Goal: Transaction & Acquisition: Purchase product/service

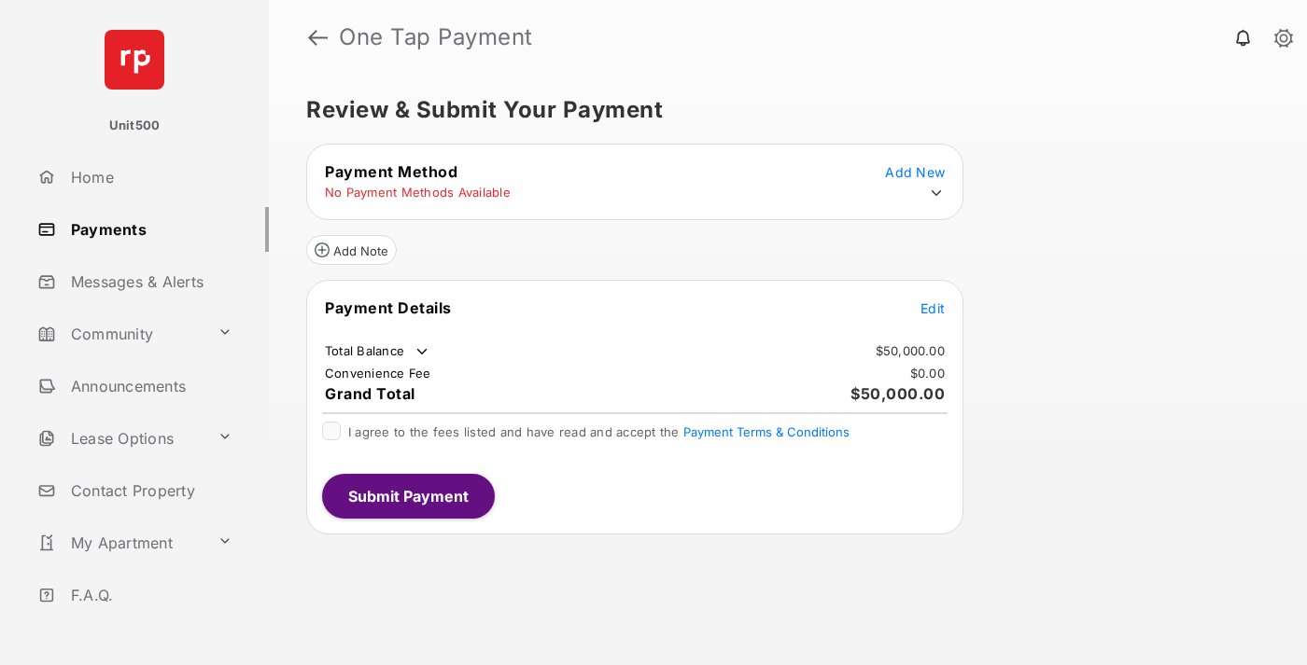
click at [932, 308] on span "Edit" at bounding box center [932, 309] width 24 height 16
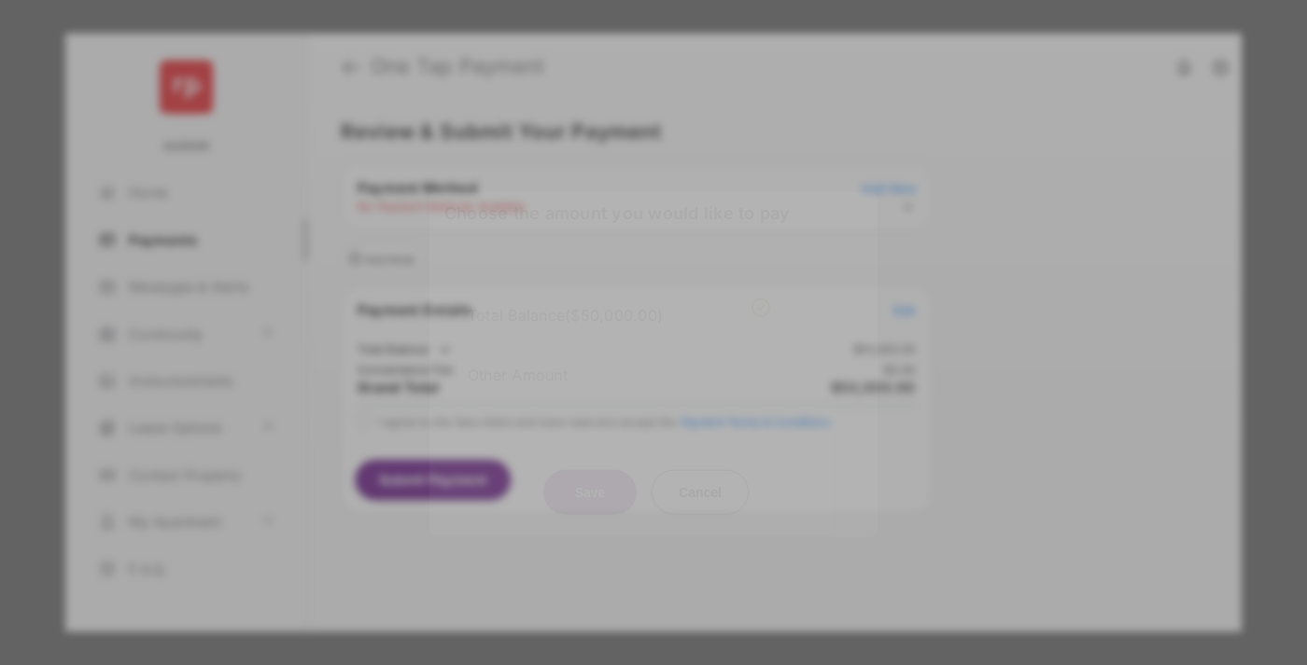
click at [619, 370] on div "Other Amount" at bounding box center [619, 374] width 302 height 32
type input "****"
click at [590, 499] on button "Save" at bounding box center [589, 491] width 93 height 45
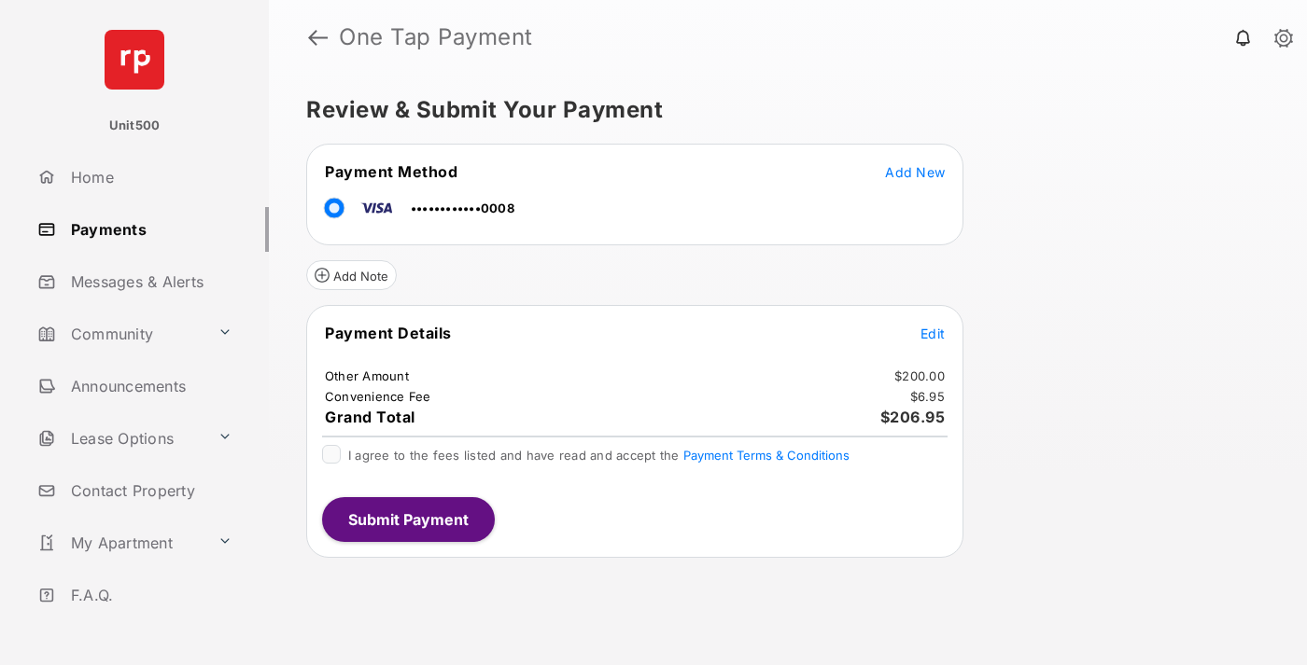
click at [932, 333] on span "Edit" at bounding box center [932, 334] width 24 height 16
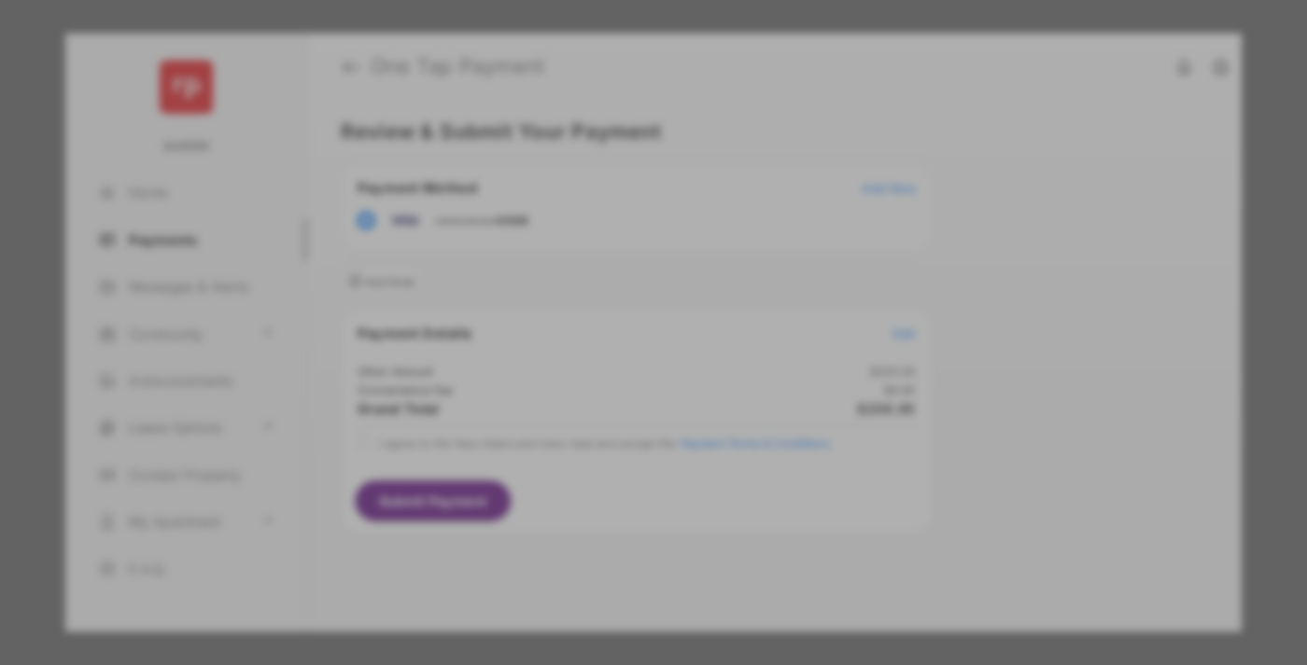
click at [590, 517] on button "Save" at bounding box center [589, 523] width 93 height 45
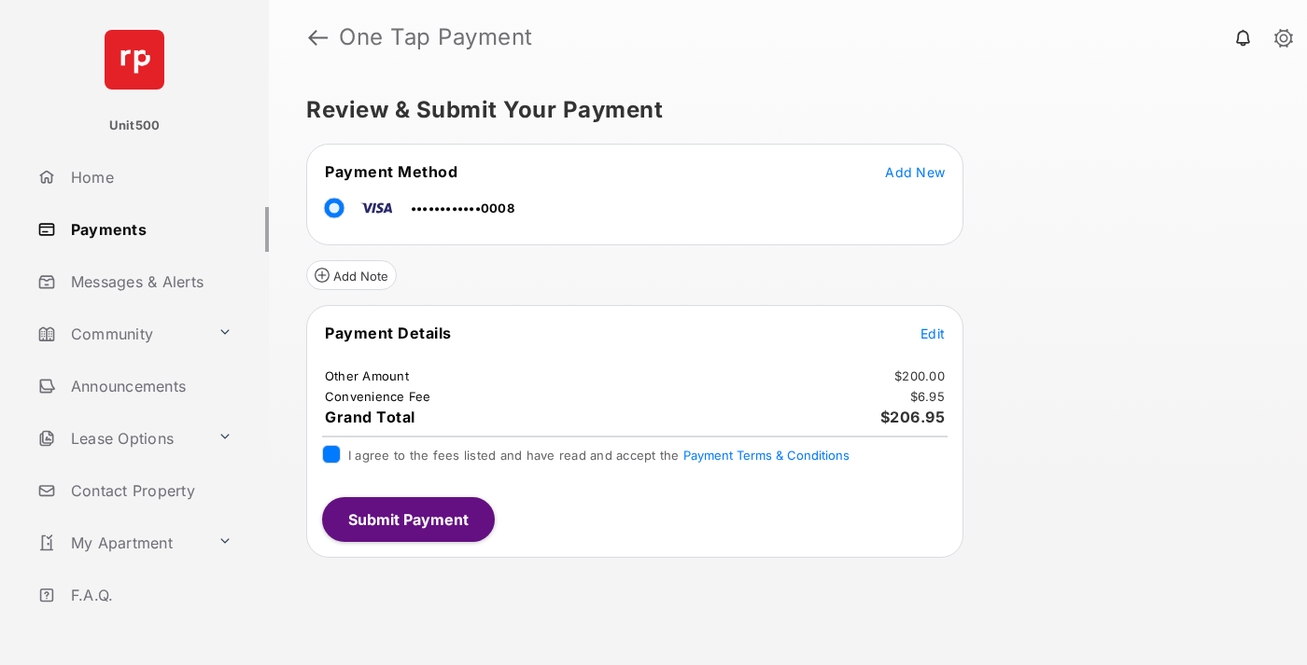
click at [407, 519] on button "Submit Payment" at bounding box center [408, 519] width 173 height 45
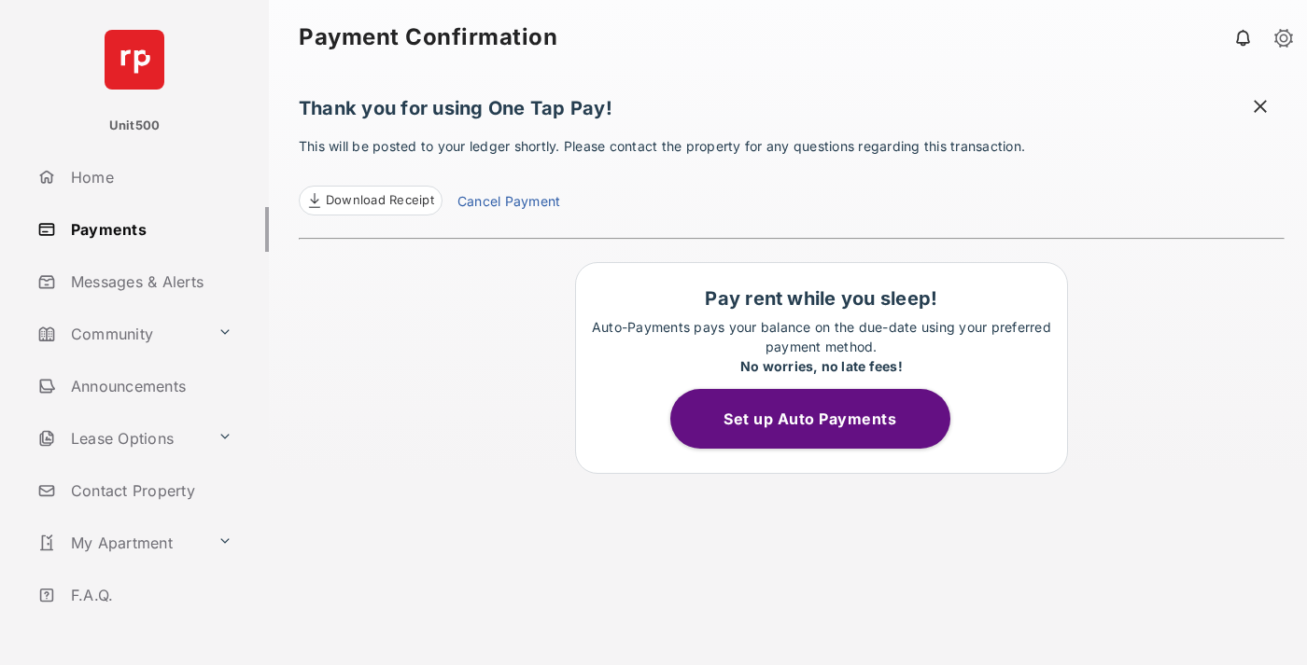
click at [1260, 108] on span at bounding box center [1260, 108] width 19 height 23
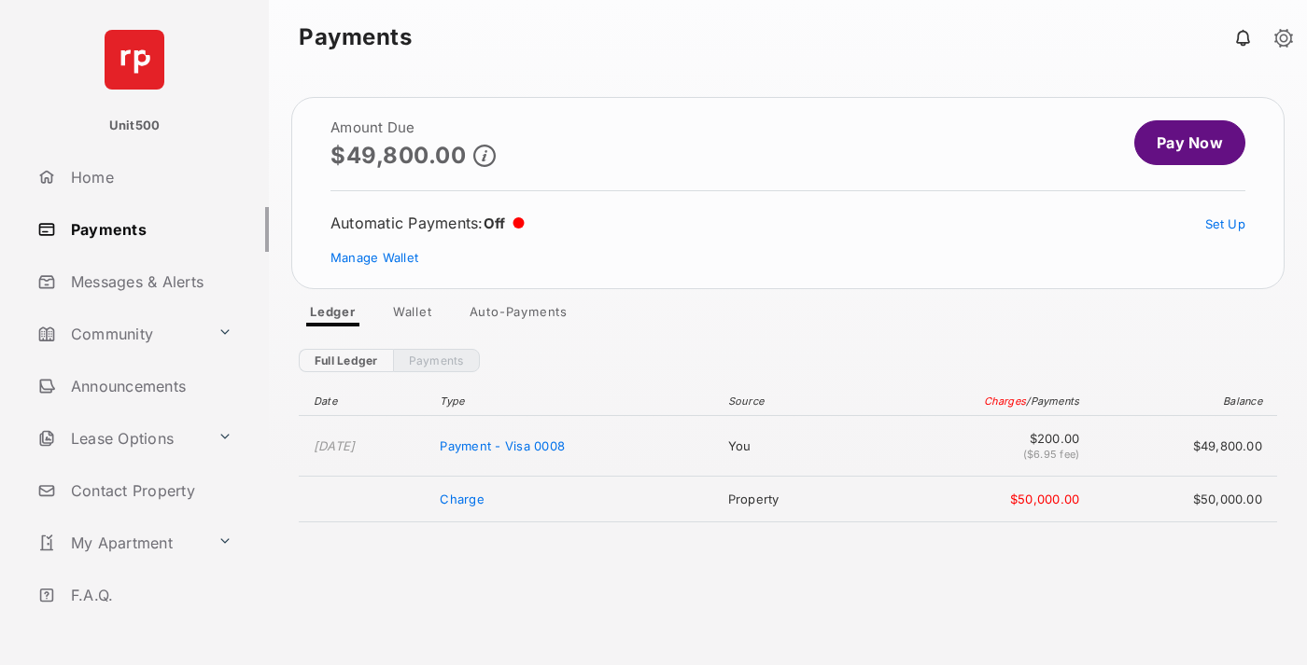
click at [374, 258] on link "Manage Wallet" at bounding box center [374, 257] width 88 height 15
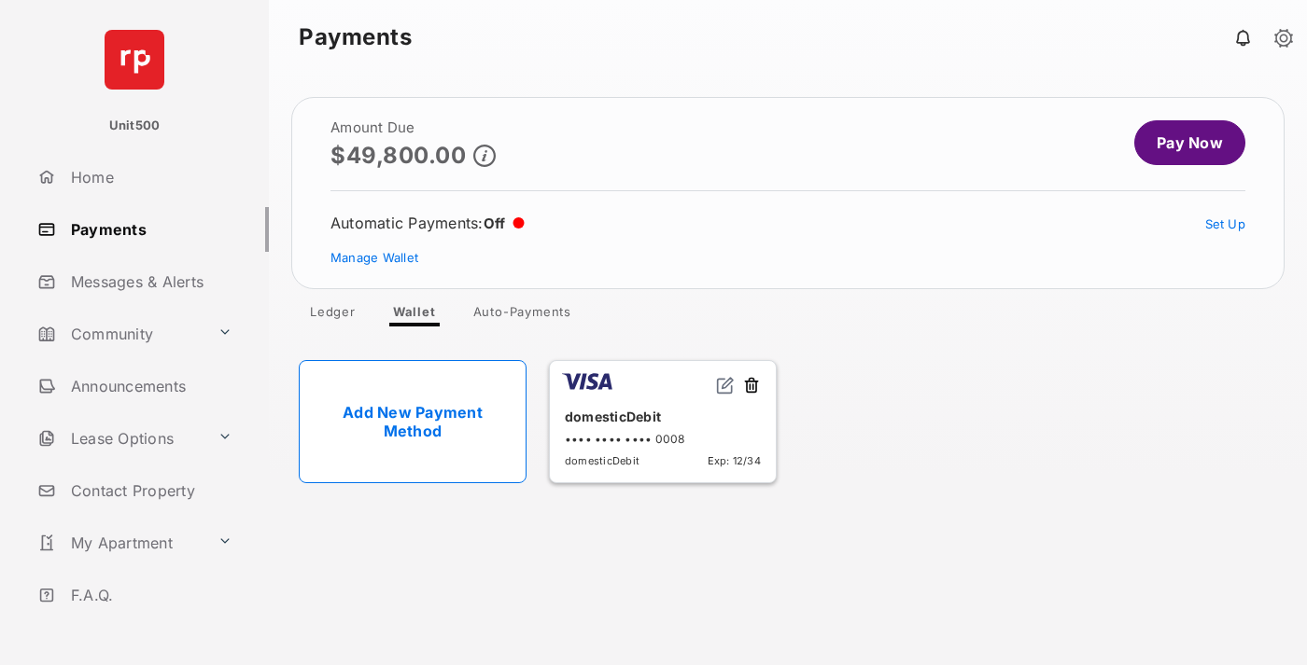
click at [751, 386] on button at bounding box center [751, 386] width 19 height 21
